Goal: Entertainment & Leisure: Consume media (video, audio)

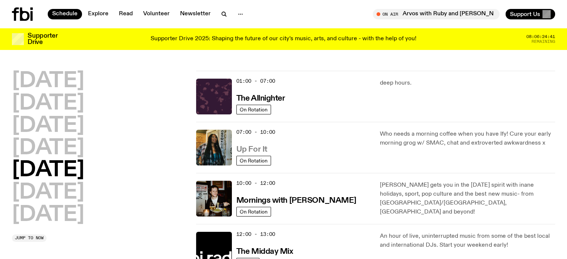
drag, startPoint x: 245, startPoint y: 148, endPoint x: 258, endPoint y: 153, distance: 13.3
click at [258, 153] on h3 "Up For It" at bounding box center [252, 150] width 31 height 8
click at [70, 148] on h2 "Thursday" at bounding box center [48, 148] width 72 height 21
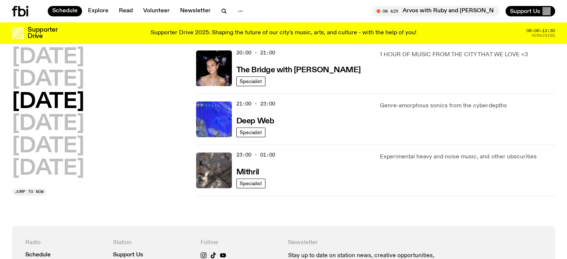
scroll to position [357, 0]
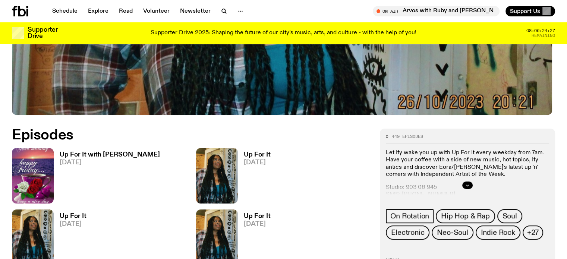
scroll to position [297, 0]
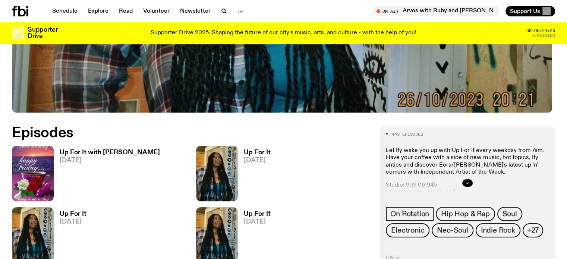
click at [89, 153] on h3 "Up For It with [PERSON_NAME]" at bounding box center [110, 153] width 100 height 6
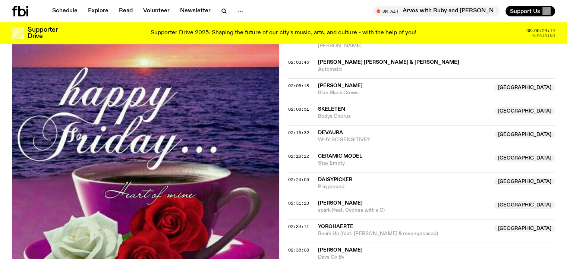
scroll to position [894, 0]
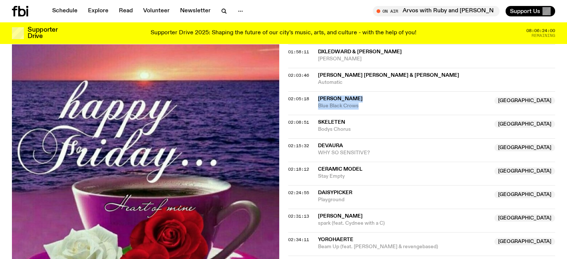
drag, startPoint x: 360, startPoint y: 103, endPoint x: 317, endPoint y: 94, distance: 43.8
click at [317, 94] on div "02:05:18 [PERSON_NAME] Australia Blue Black Crows [GEOGRAPHIC_DATA]" at bounding box center [422, 103] width 268 height 24
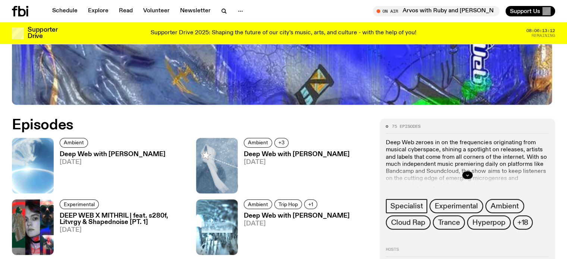
scroll to position [295, 0]
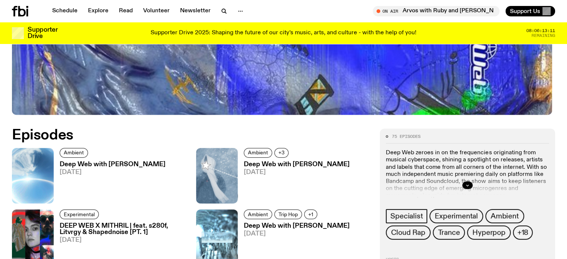
click at [109, 159] on div "Ambient Deep Web with Krishtie Mofazzal 18.09.25" at bounding box center [110, 176] width 112 height 56
drag, startPoint x: 106, startPoint y: 159, endPoint x: 103, endPoint y: 177, distance: 18.5
click at [103, 176] on span "[DATE]" at bounding box center [113, 172] width 106 height 6
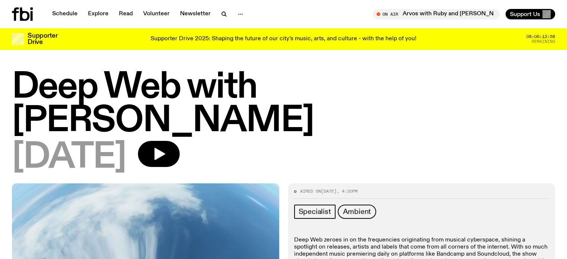
drag, startPoint x: 107, startPoint y: 163, endPoint x: 378, endPoint y: 113, distance: 275.3
click at [378, 141] on div "[DATE]" at bounding box center [284, 158] width 544 height 34
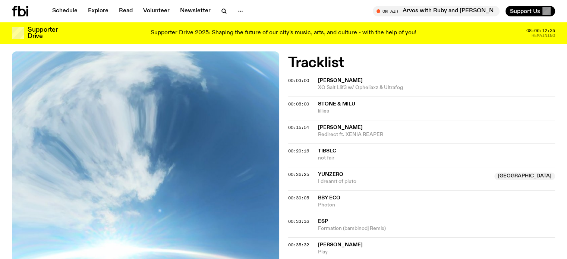
scroll to position [298, 0]
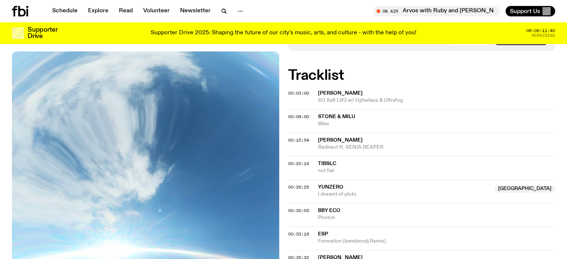
click at [522, 113] on span "Stone & milu" at bounding box center [437, 116] width 238 height 7
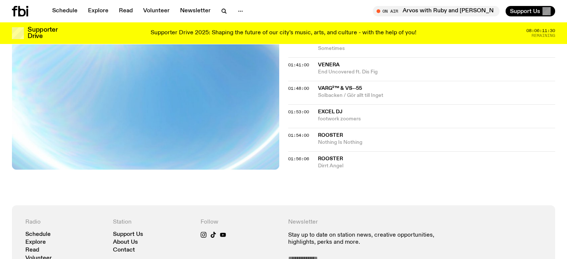
scroll to position [783, 0]
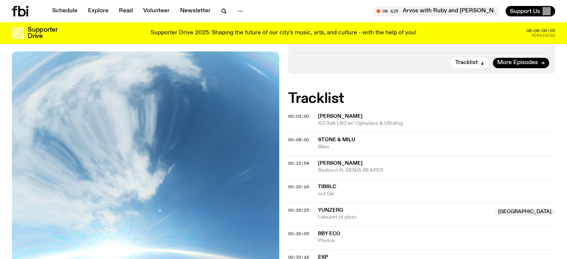
scroll to position [273, 0]
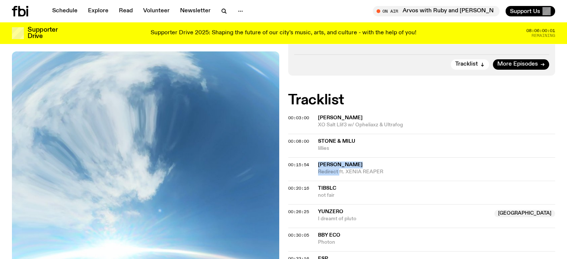
drag, startPoint x: 319, startPoint y: 129, endPoint x: 339, endPoint y: 138, distance: 21.2
click at [339, 162] on div "Conna Haraway Redirect ft. XENIA REAPER" at bounding box center [437, 169] width 238 height 14
